Goal: Information Seeking & Learning: Learn about a topic

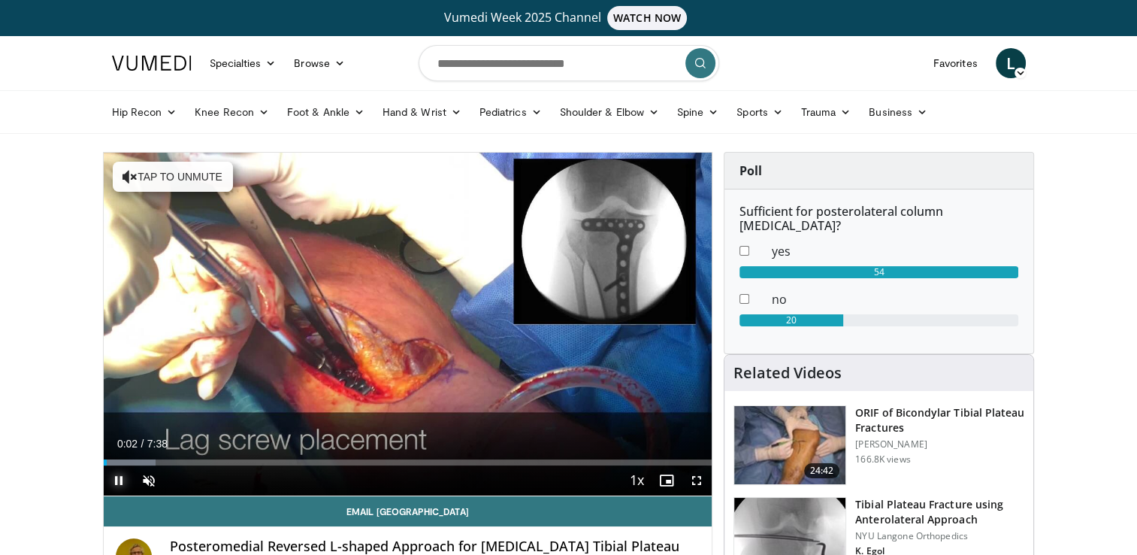
click at [117, 480] on span "Video Player" at bounding box center [119, 480] width 30 height 30
click at [457, 62] on input "Search topics, interventions" at bounding box center [569, 63] width 301 height 36
type input "**********"
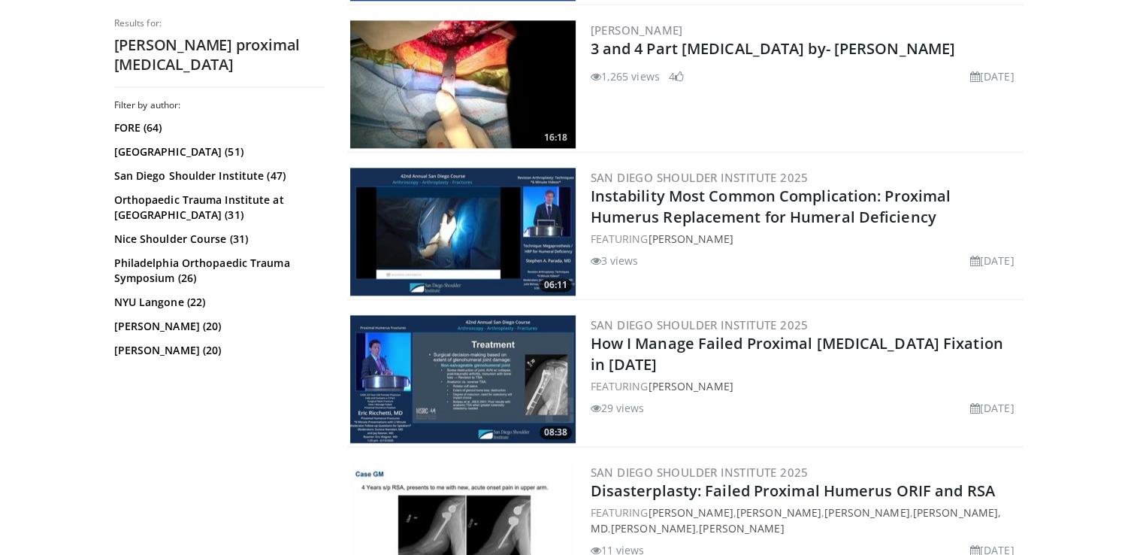
scroll to position [1955, 0]
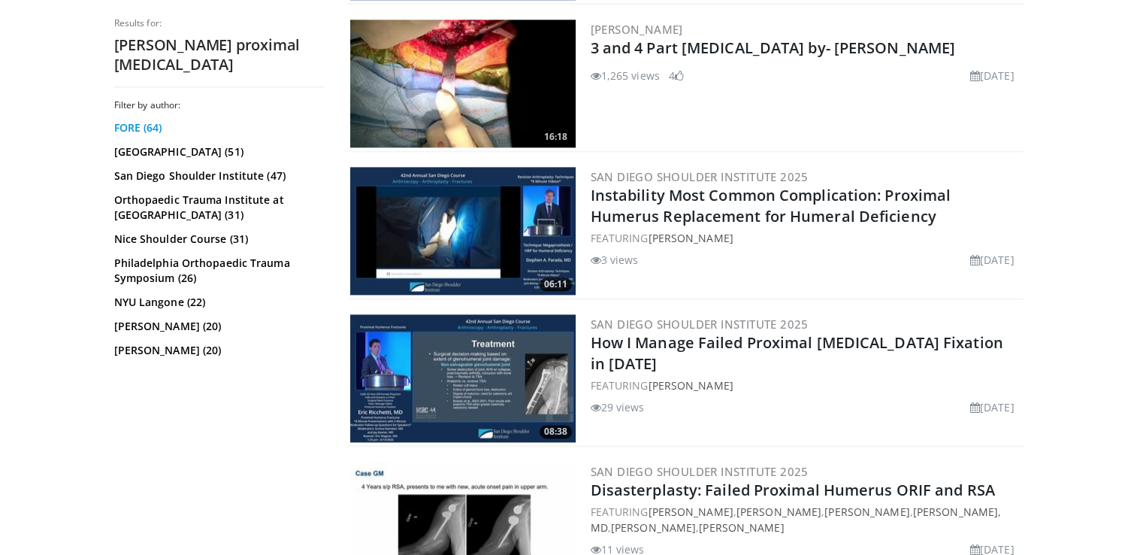
click at [132, 120] on link "FORE (64)" at bounding box center [217, 127] width 207 height 15
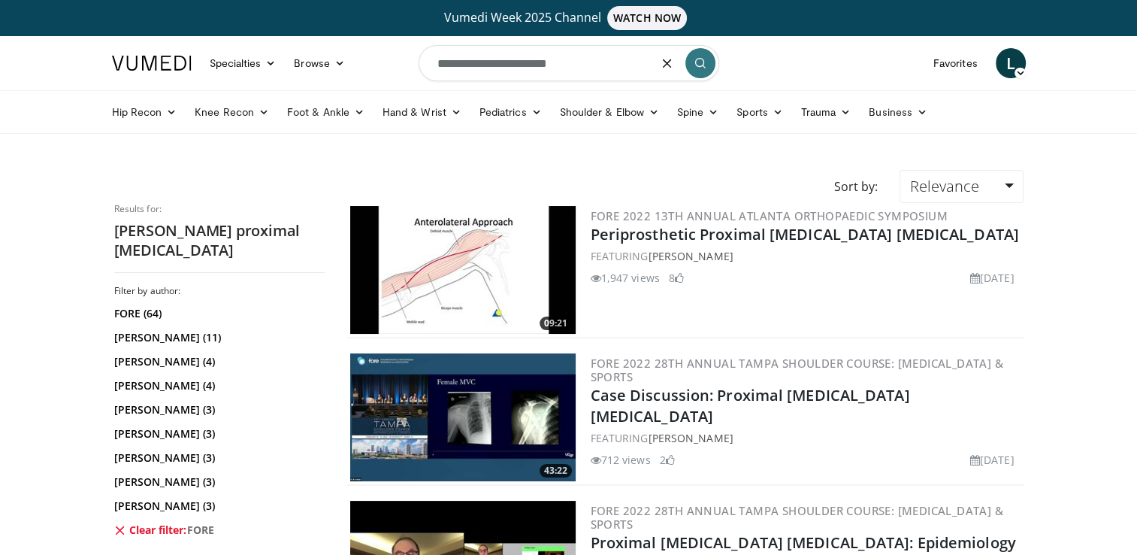
drag, startPoint x: 480, startPoint y: 61, endPoint x: 698, endPoint y: 85, distance: 218.6
click at [698, 85] on form "**********" at bounding box center [569, 63] width 301 height 54
type input "*******"
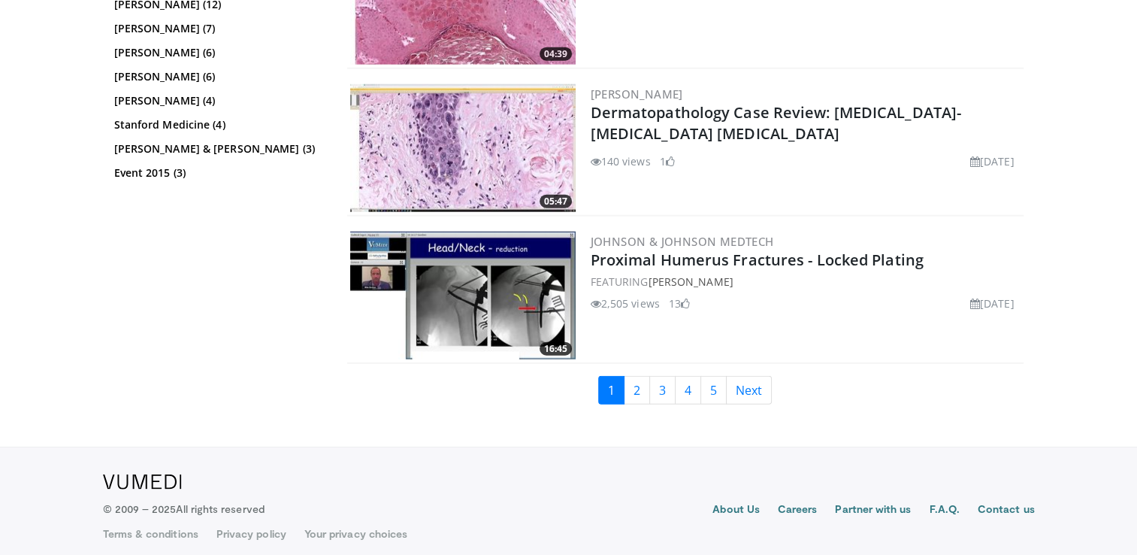
scroll to position [3807, 0]
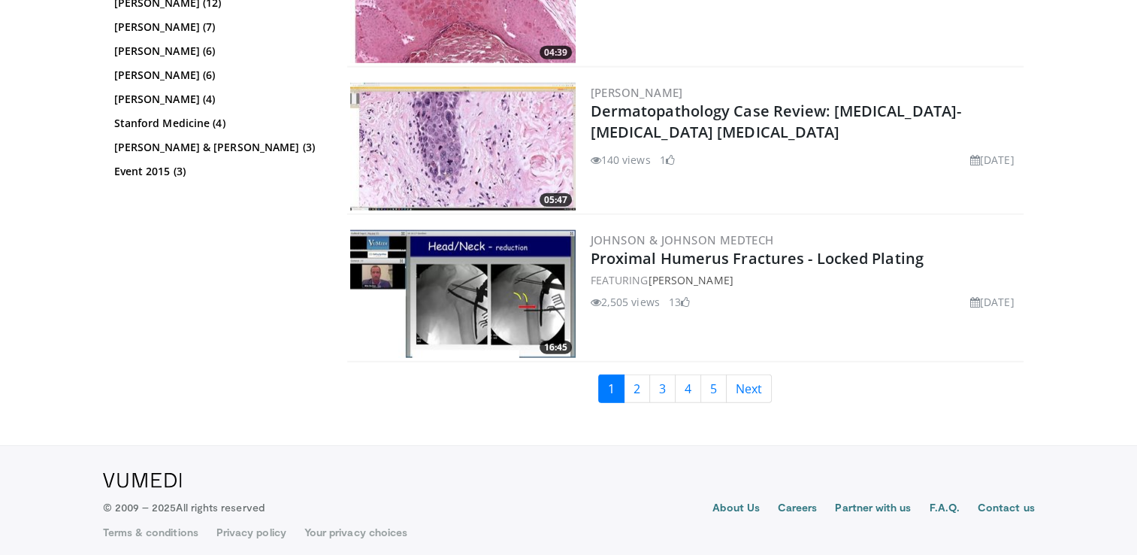
click at [486, 274] on img at bounding box center [463, 294] width 226 height 128
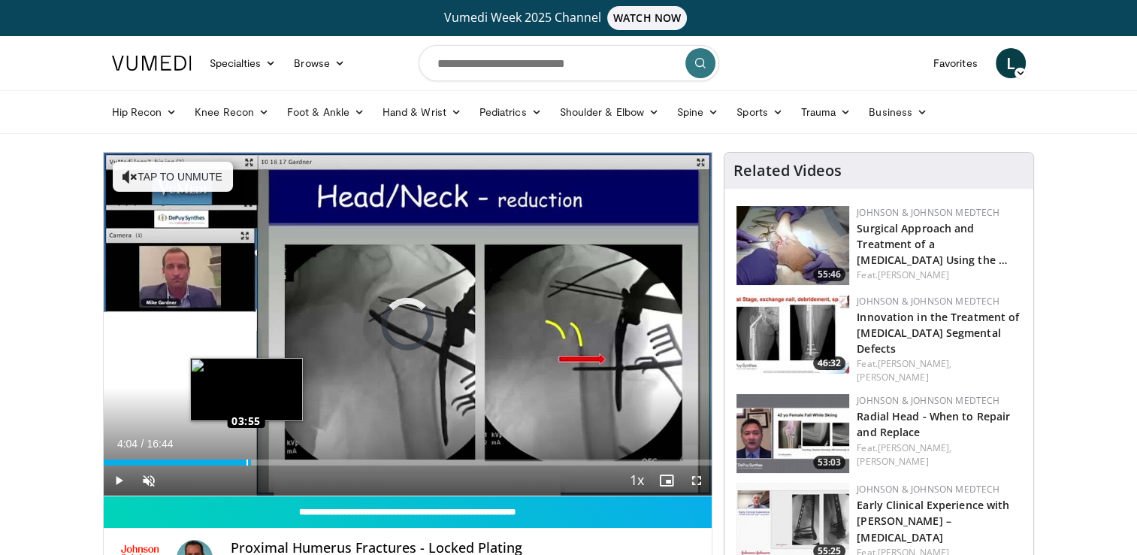
drag, startPoint x: 111, startPoint y: 459, endPoint x: 244, endPoint y: 456, distance: 133.8
click at [244, 456] on div "Loaded : 0.00% 03:56 03:55" at bounding box center [408, 458] width 609 height 14
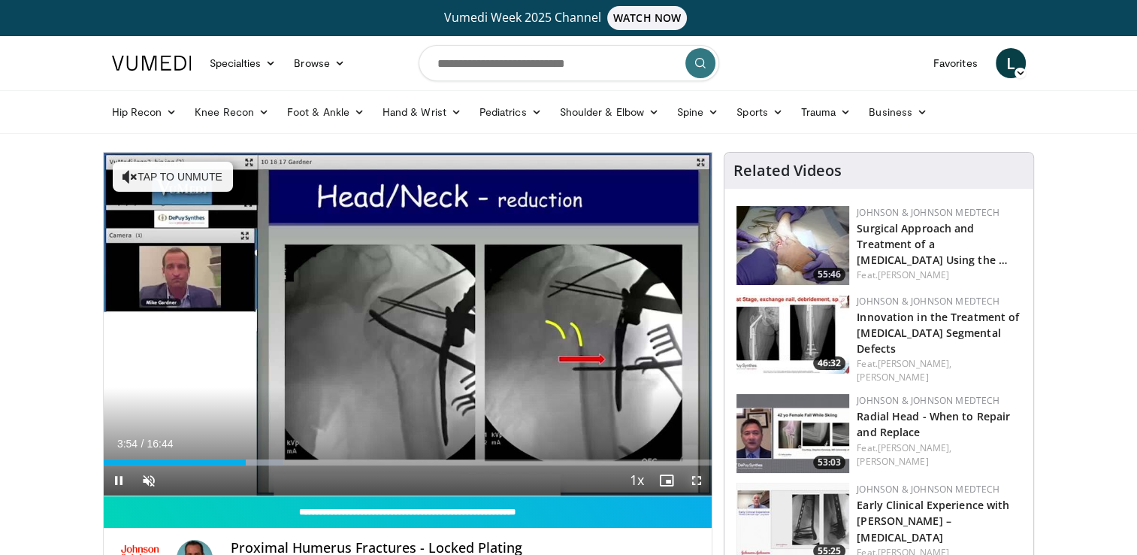
click at [692, 480] on span "Video Player" at bounding box center [697, 480] width 30 height 30
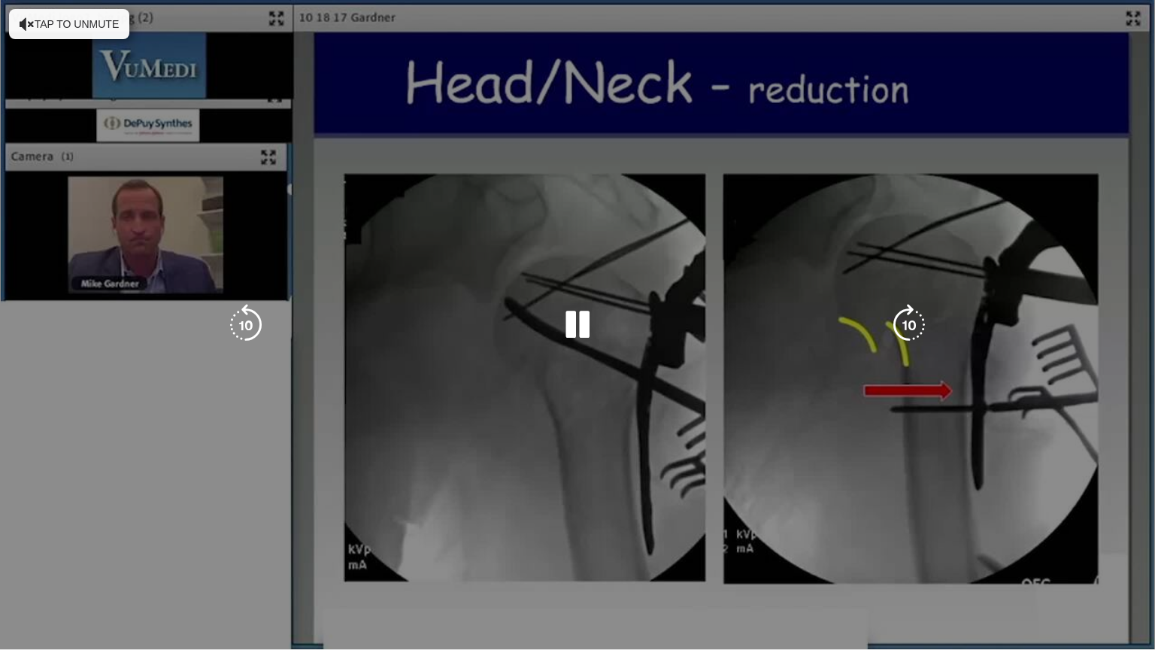
click at [24, 26] on icon "Video Player" at bounding box center [27, 24] width 15 height 15
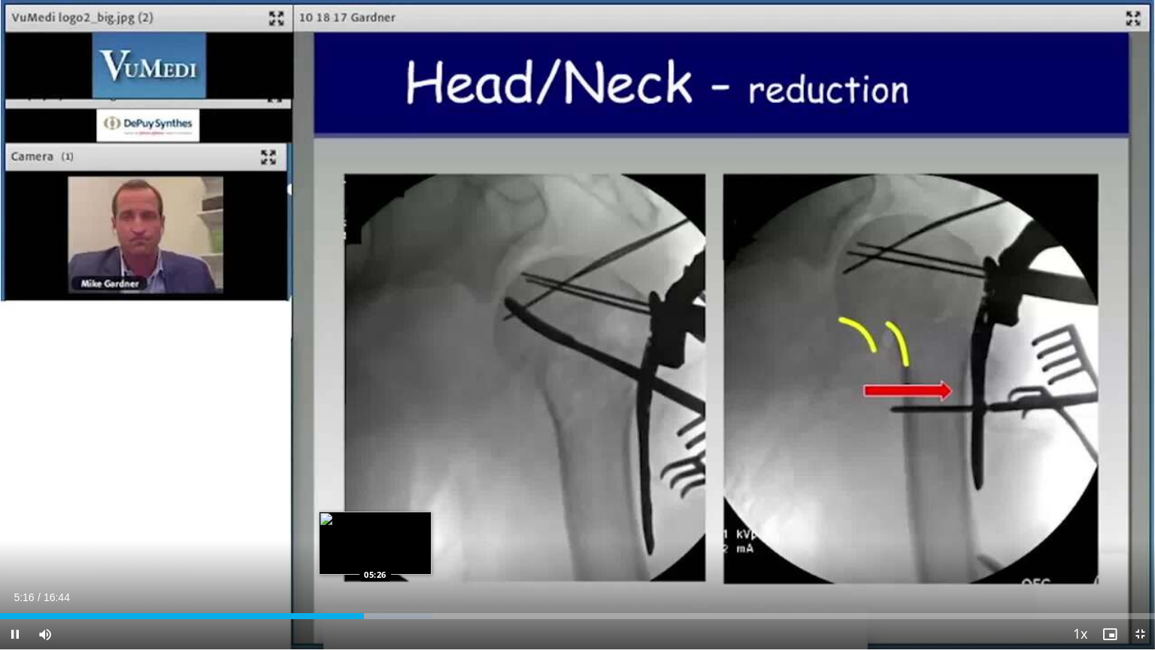
click at [375, 554] on div "Progress Bar" at bounding box center [378, 616] width 110 height 6
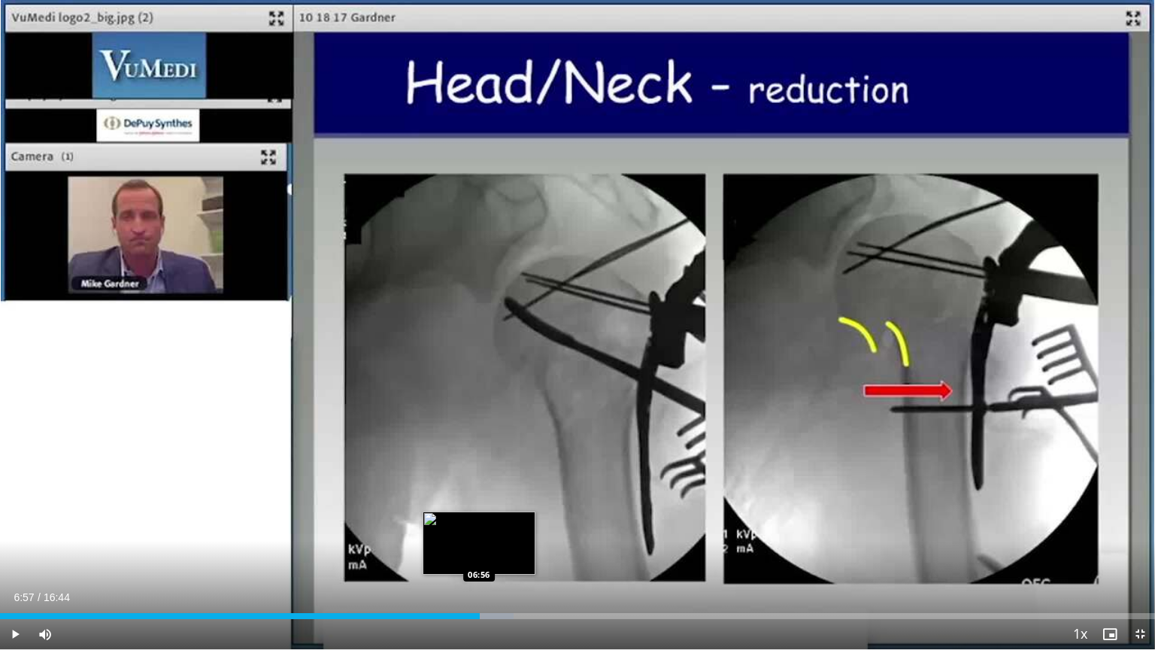
click at [480, 554] on div "Progress Bar" at bounding box center [458, 616] width 109 height 6
click at [499, 554] on div "Loaded : 48.40% 07:01 07:14" at bounding box center [577, 611] width 1155 height 14
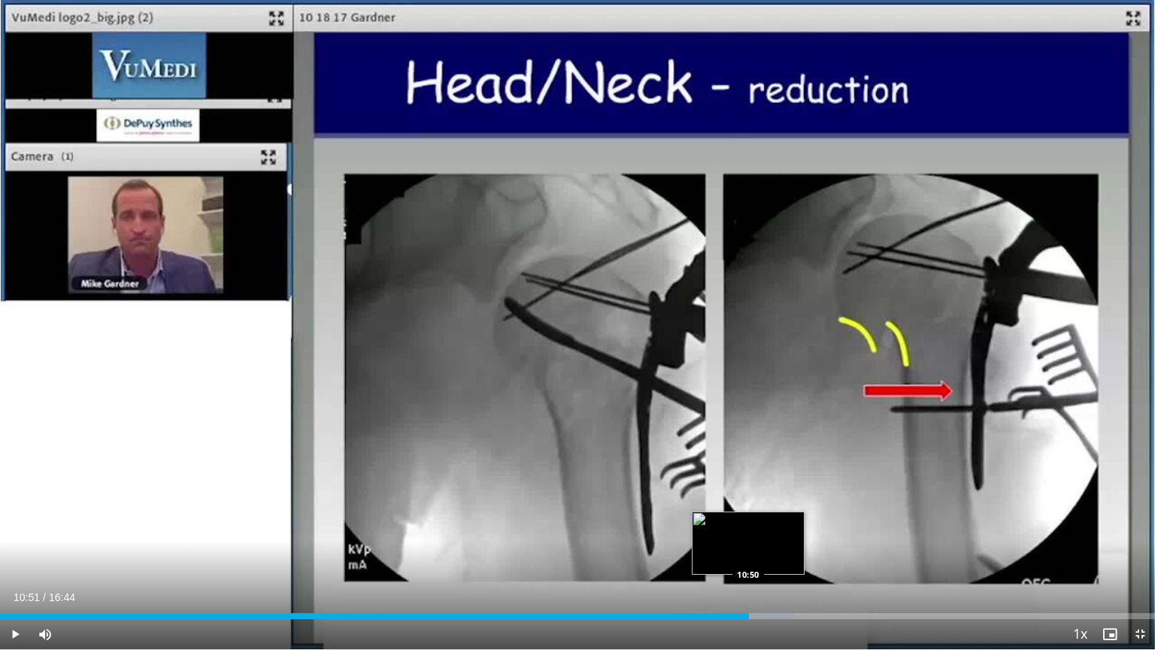
click at [749, 554] on div "Progress Bar" at bounding box center [739, 616] width 111 height 6
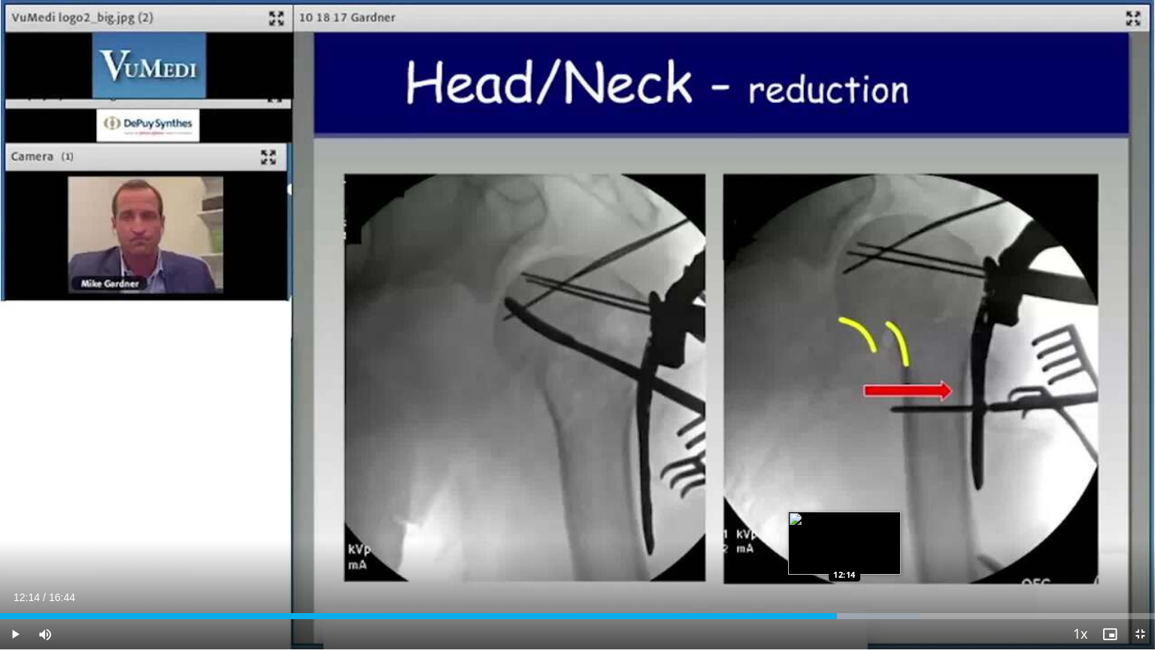
click at [844, 554] on div "Progress Bar" at bounding box center [865, 616] width 111 height 6
click at [865, 554] on div "Progress Bar" at bounding box center [865, 616] width 111 height 6
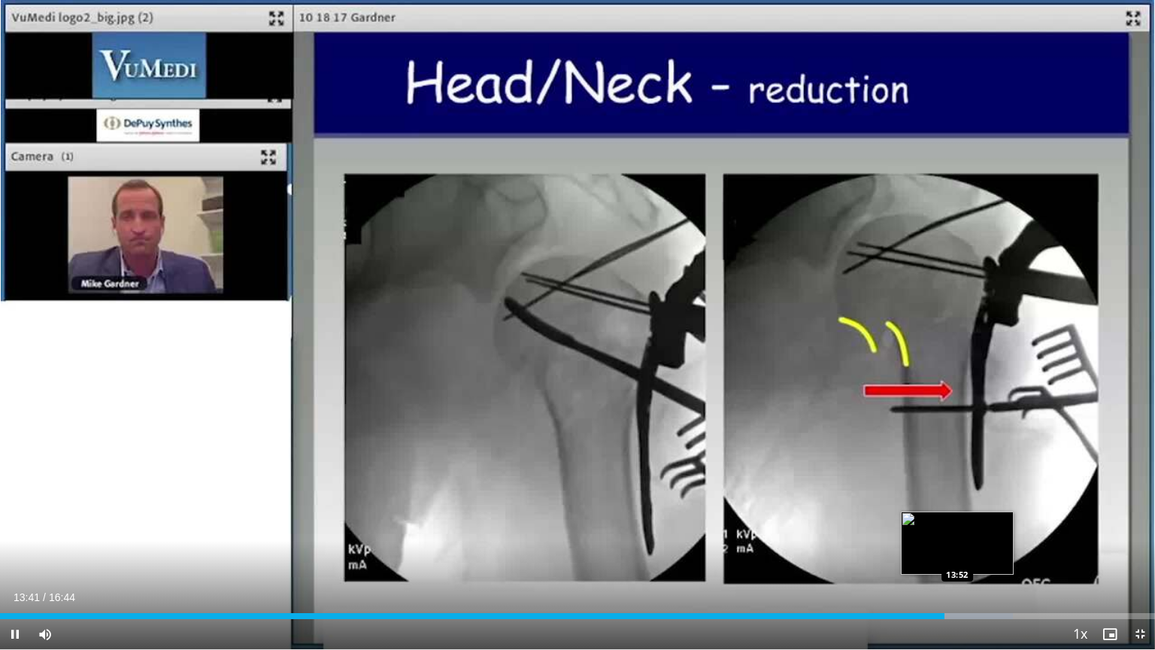
click at [956, 554] on div "Loaded : 87.72% 13:41 13:52" at bounding box center [577, 616] width 1155 height 6
click at [972, 554] on div "Progress Bar" at bounding box center [979, 616] width 113 height 6
click at [989, 554] on div "Progress Bar" at bounding box center [993, 616] width 108 height 6
click at [1001, 554] on div "Loaded : 91.86% 14:22 14:30" at bounding box center [577, 616] width 1155 height 6
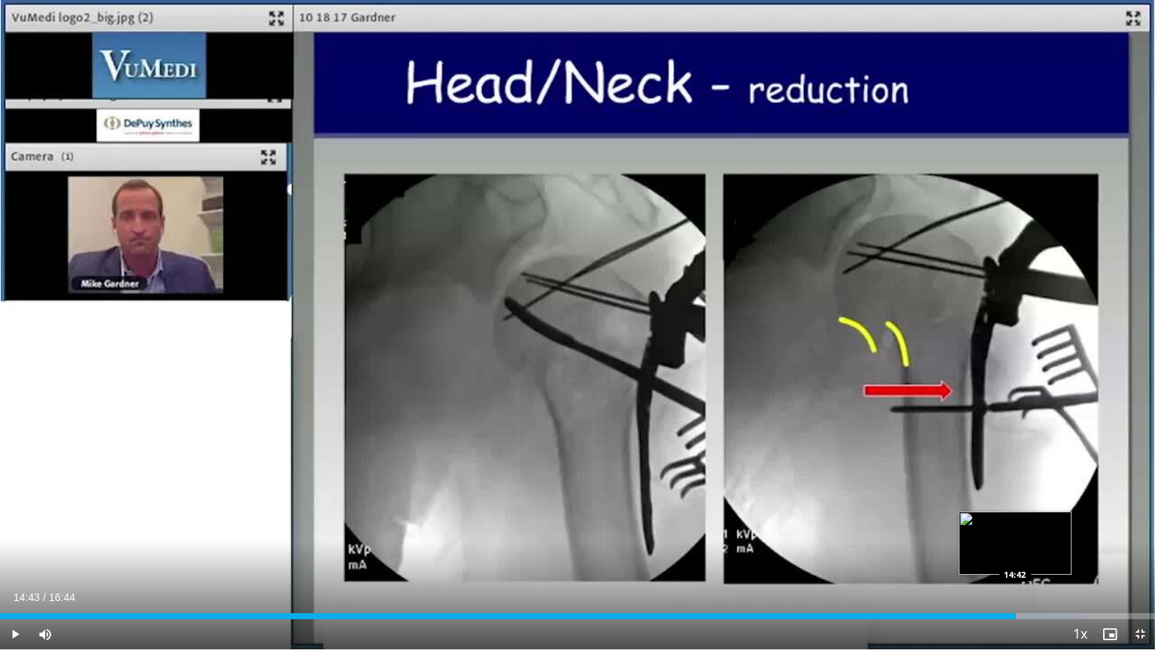
click at [1016, 554] on div "Progress Bar" at bounding box center [1025, 616] width 113 height 6
click at [1031, 554] on div "Progress Bar" at bounding box center [1038, 616] width 112 height 6
click at [1044, 554] on div "Progress Bar" at bounding box center [1051, 616] width 107 height 6
click at [1057, 554] on div "Progress Bar" at bounding box center [1063, 616] width 106 height 6
click at [1067, 554] on div "Loaded : 97.69% 15:28 15:27" at bounding box center [577, 616] width 1155 height 6
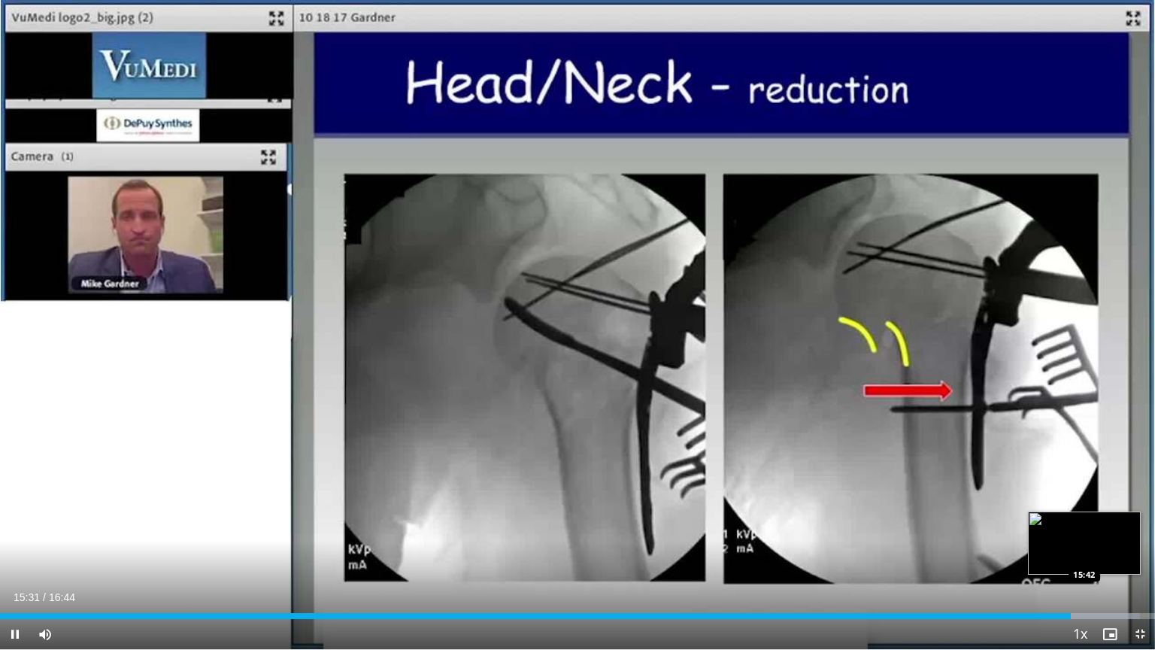
click at [1083, 554] on div "Loaded : 98.68% 15:31 15:42" at bounding box center [577, 616] width 1155 height 6
click at [1099, 554] on div "Progress Bar" at bounding box center [1099, 616] width 101 height 6
click at [1110, 554] on div "Progress Bar" at bounding box center [1103, 616] width 103 height 6
click at [1118, 554] on div "Loaded : 100.00% 16:07 16:12" at bounding box center [577, 611] width 1155 height 14
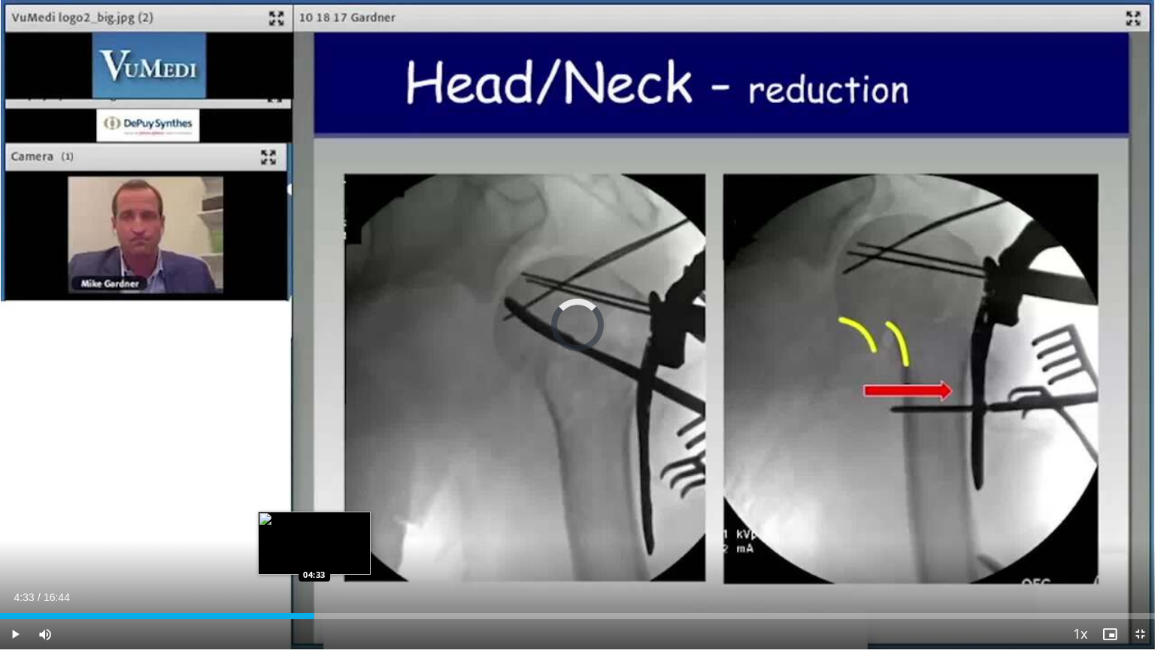
click at [314, 554] on div "Loaded : 0.00% 04:33 04:33" at bounding box center [577, 611] width 1155 height 14
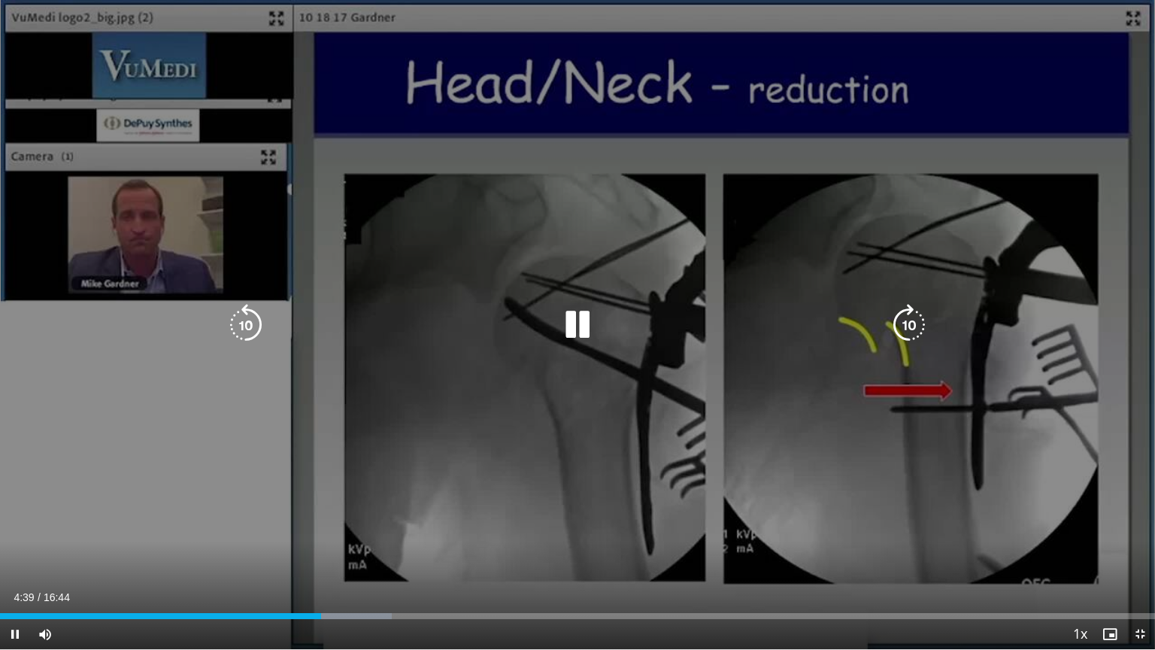
click at [1131, 16] on div "10 seconds Tap to unmute" at bounding box center [577, 324] width 1155 height 649
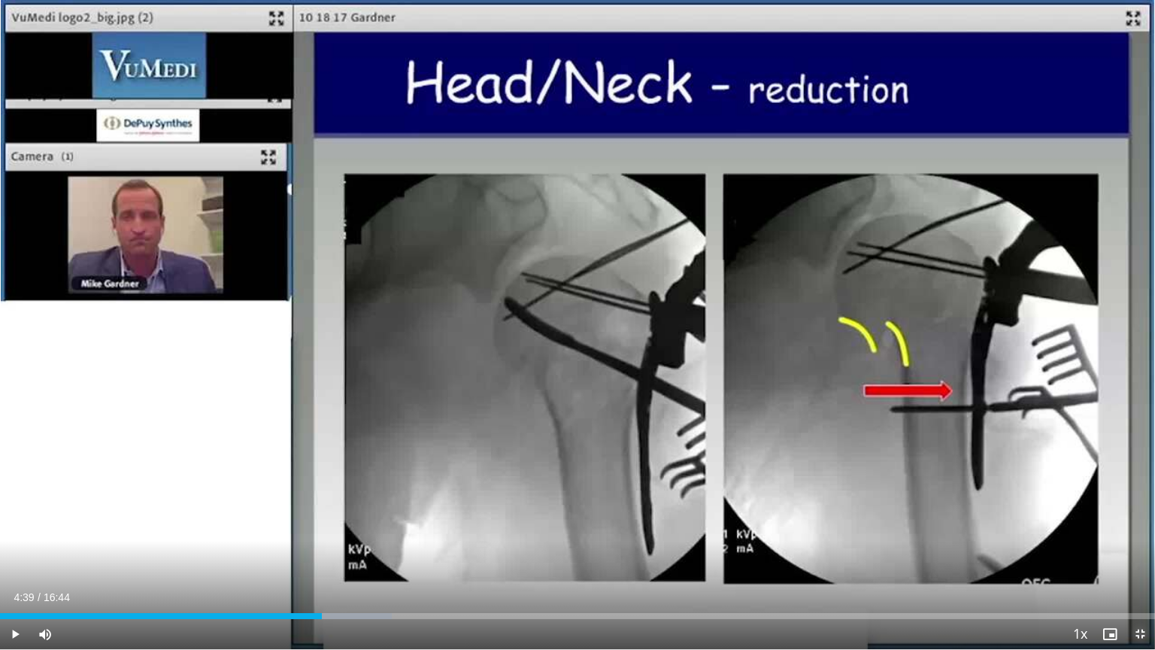
click at [1137, 554] on span "Video Player" at bounding box center [1140, 634] width 30 height 30
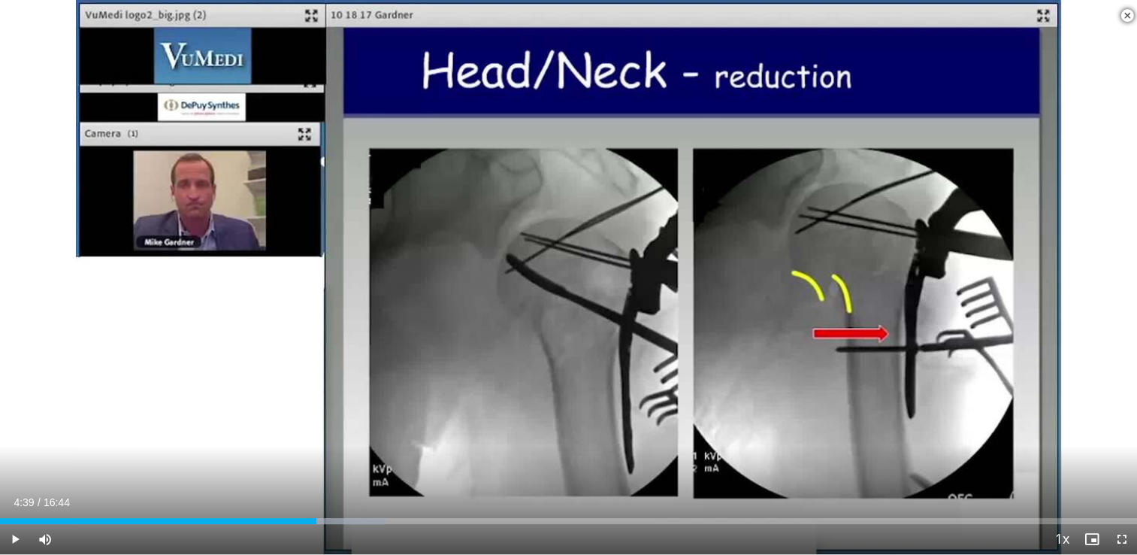
scroll to position [1353, 0]
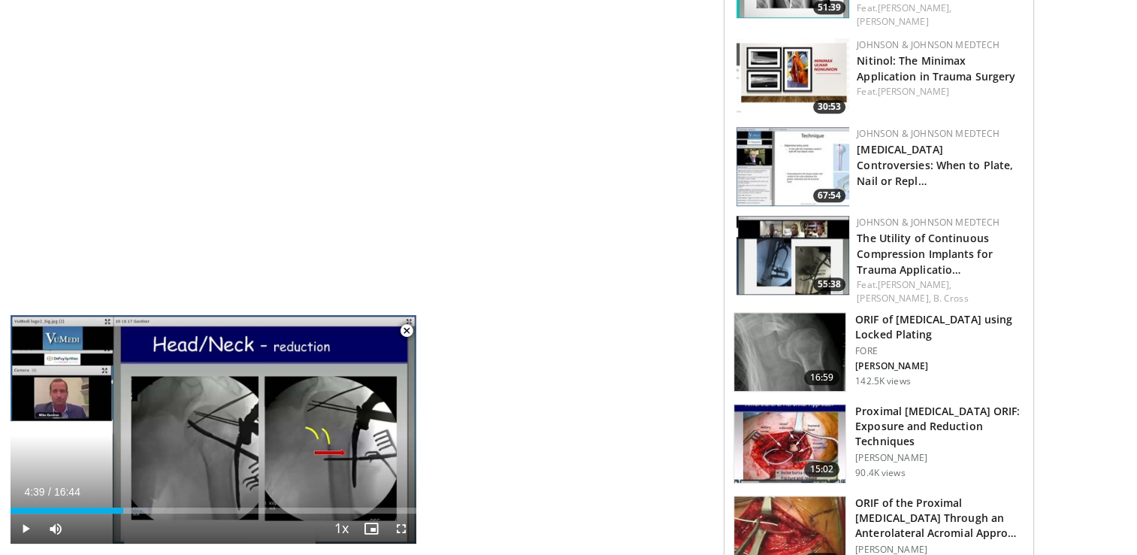
click at [789, 496] on img at bounding box center [789, 535] width 111 height 78
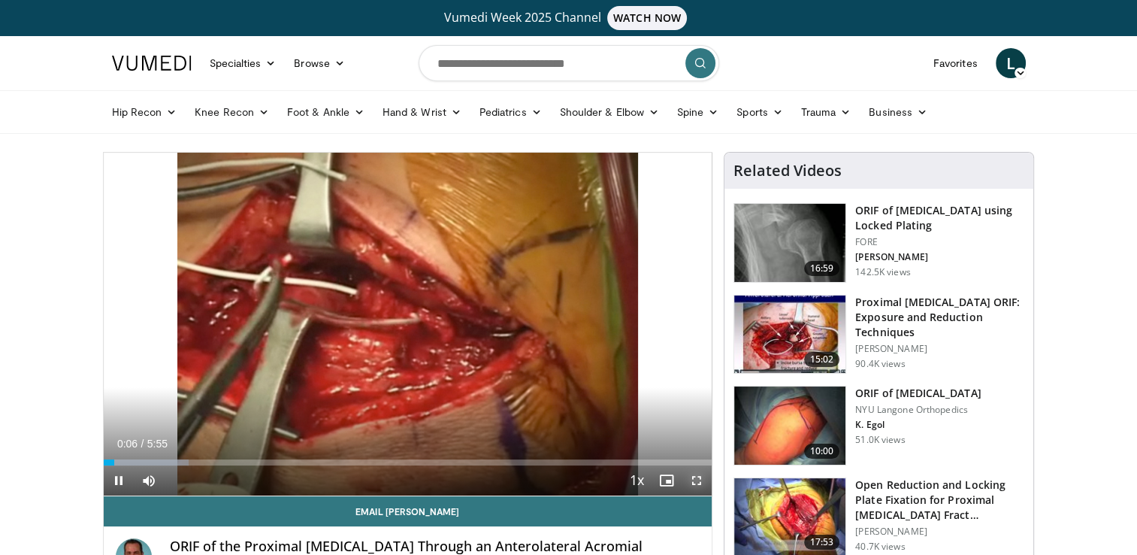
click at [698, 480] on span "Video Player" at bounding box center [697, 480] width 30 height 30
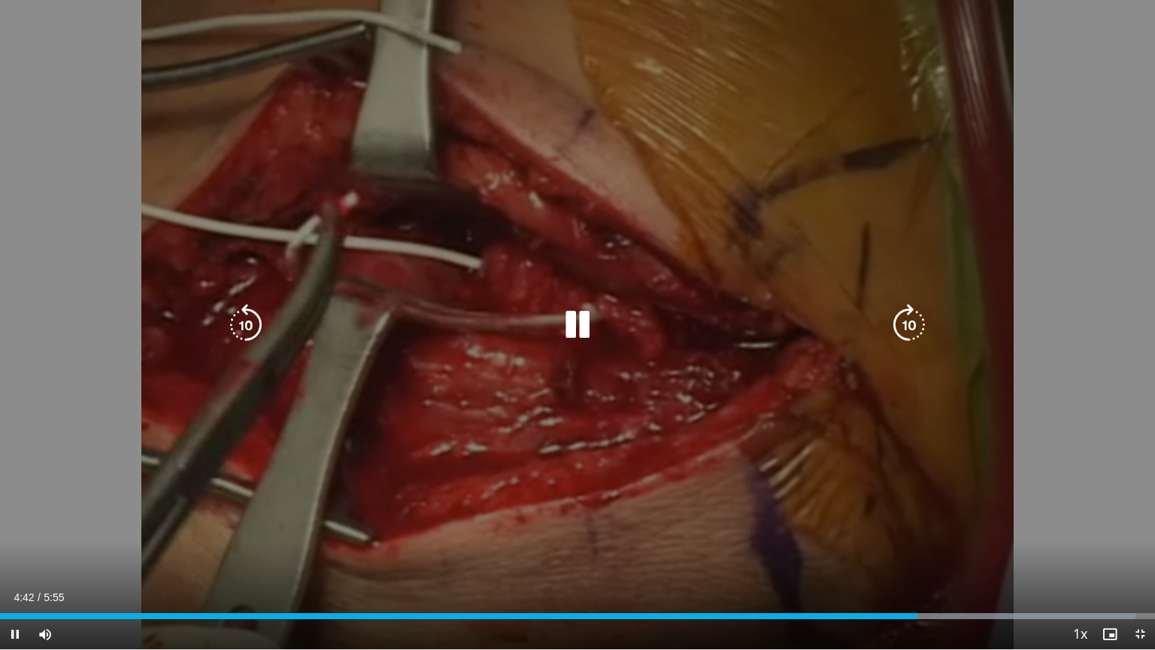
click at [577, 331] on icon "Video Player" at bounding box center [577, 325] width 42 height 42
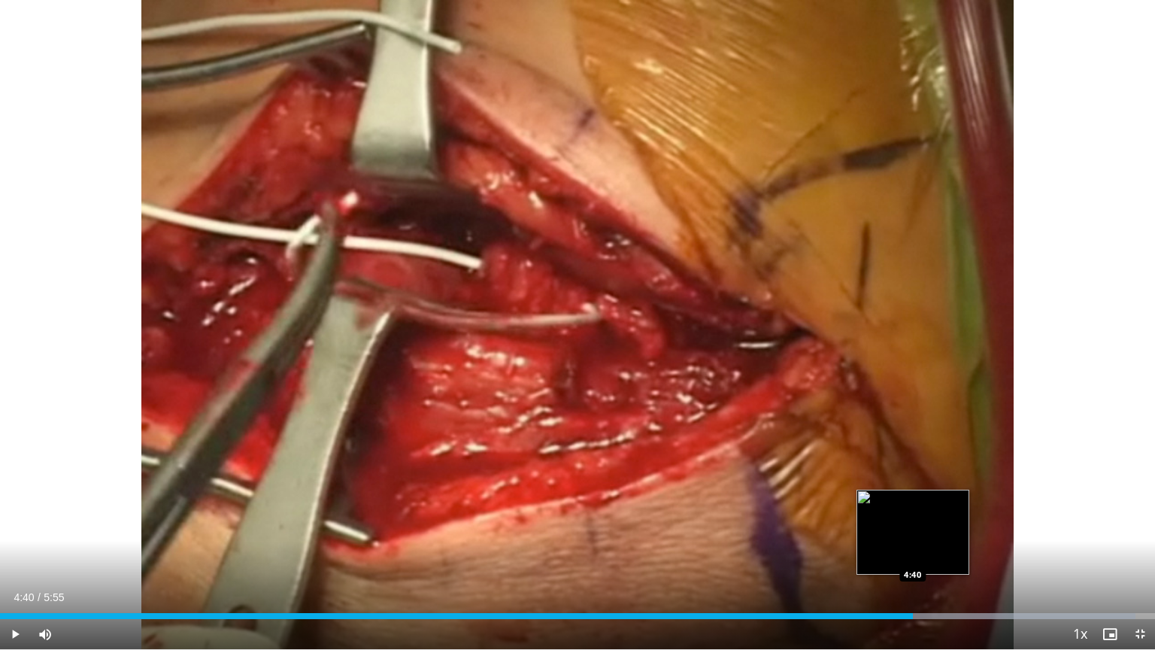
click at [912, 554] on div "4:40" at bounding box center [456, 616] width 913 height 6
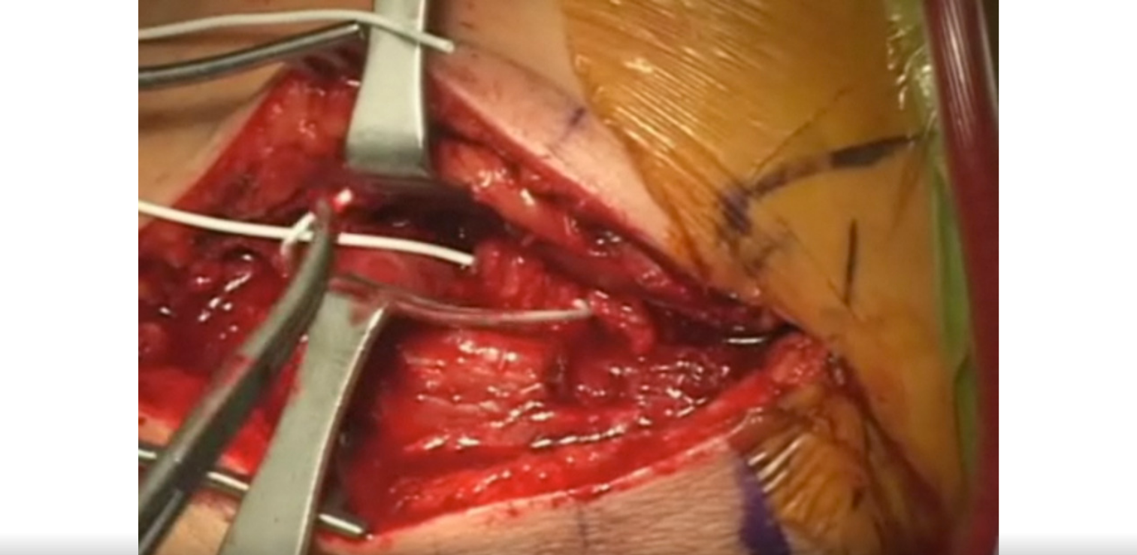
scroll to position [75, 0]
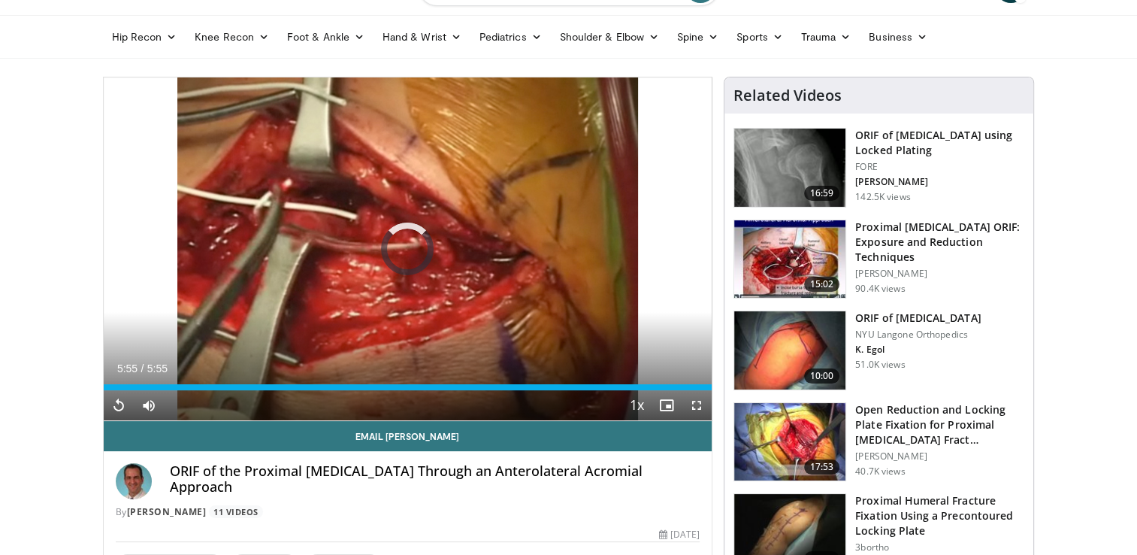
click at [270, 389] on div "5:55" at bounding box center [408, 387] width 609 height 6
